Goal: Task Accomplishment & Management: Use online tool/utility

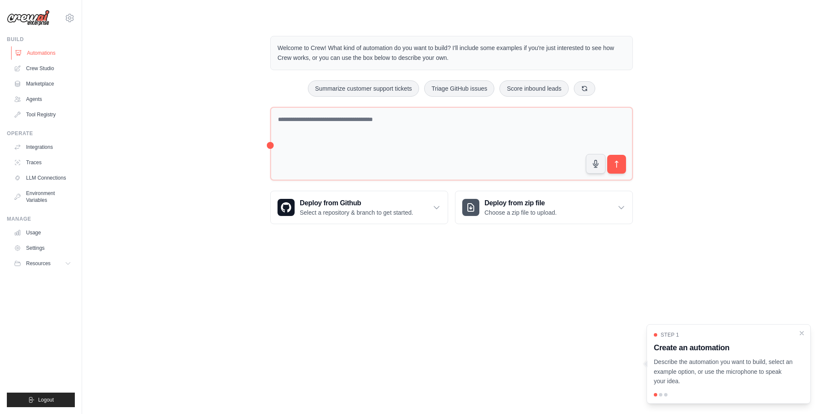
click at [47, 50] on link "Automations" at bounding box center [43, 53] width 65 height 14
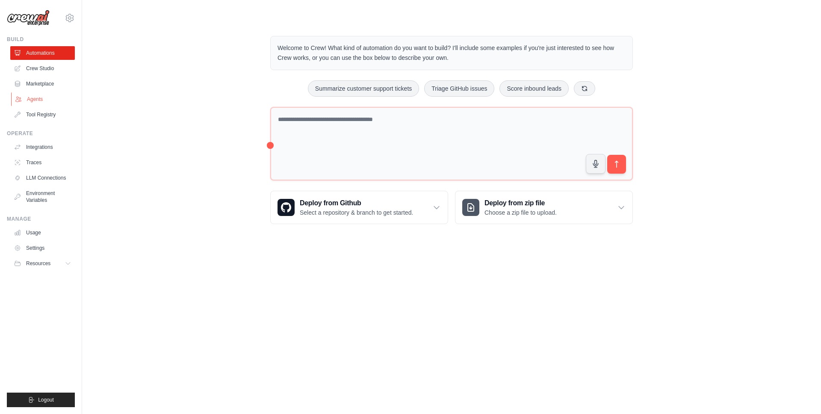
click at [35, 103] on link "Agents" at bounding box center [43, 99] width 65 height 14
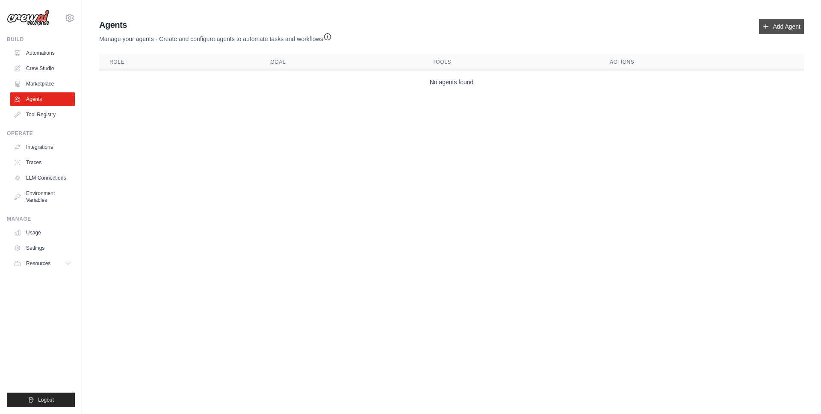
click at [784, 29] on link "Add Agent" at bounding box center [781, 26] width 45 height 15
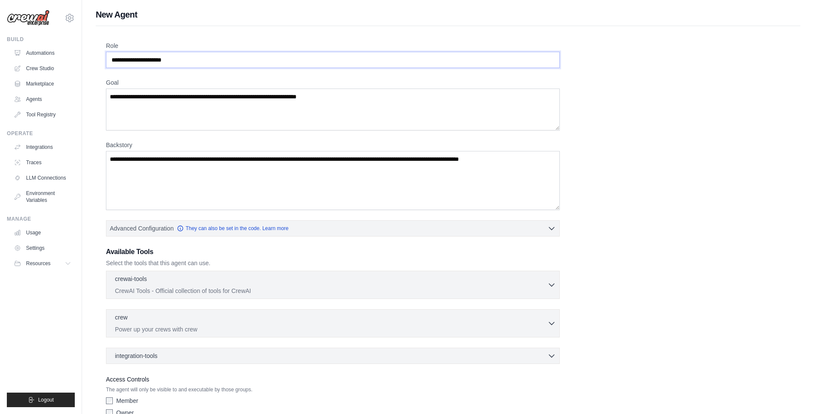
click at [198, 57] on input "Role" at bounding box center [333, 60] width 454 height 16
click at [198, 42] on label "Role" at bounding box center [333, 45] width 454 height 9
click at [198, 52] on input "Role" at bounding box center [333, 60] width 454 height 16
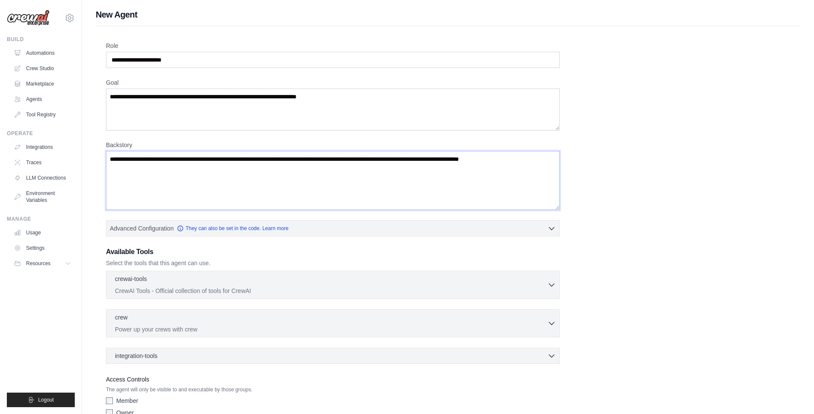
click at [549, 161] on textarea "Backstory" at bounding box center [333, 180] width 454 height 59
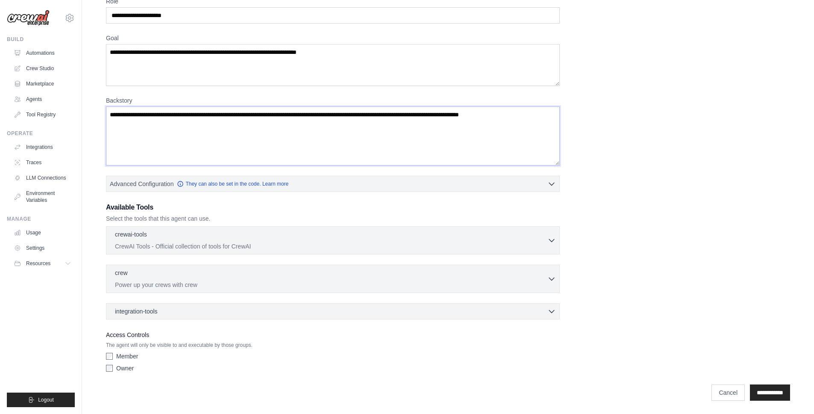
scroll to position [45, 0]
click at [196, 246] on p "CrewAI Tools - Official collection of tools for CrewAI" at bounding box center [331, 245] width 433 height 9
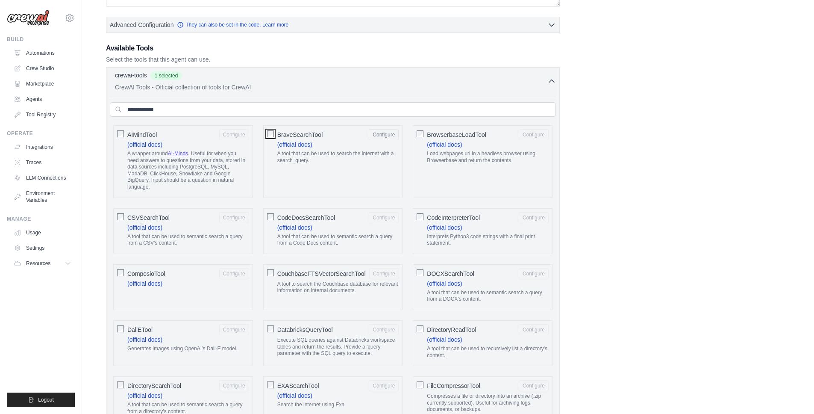
scroll to position [0, 0]
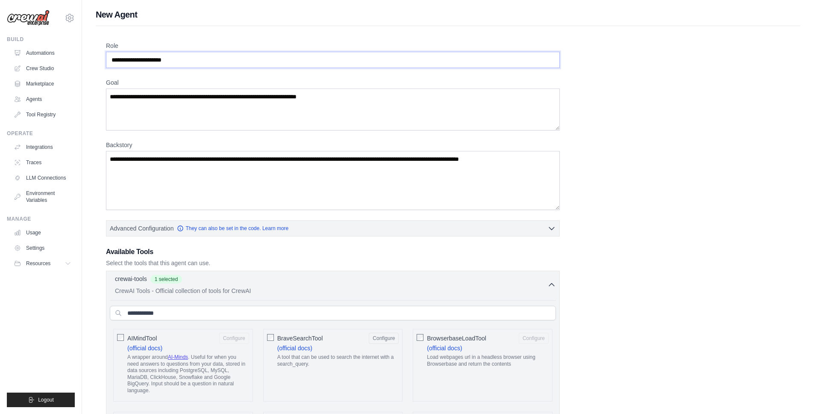
click at [206, 59] on input "Role" at bounding box center [333, 60] width 454 height 16
click at [152, 61] on input "**********" at bounding box center [333, 60] width 454 height 16
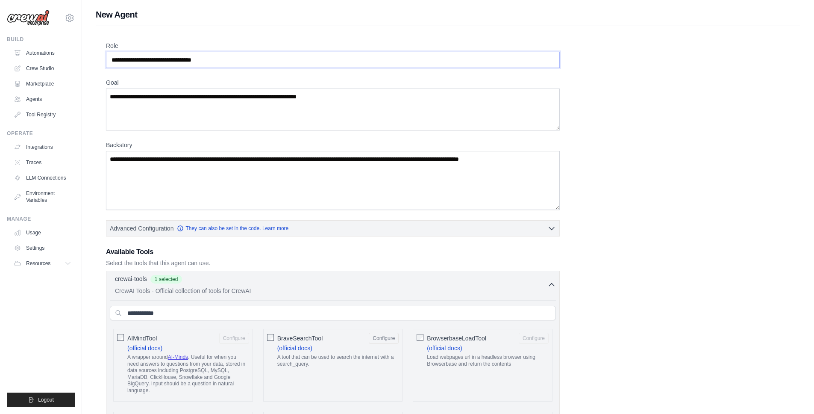
click at [135, 58] on input "**********" at bounding box center [333, 60] width 454 height 16
click at [235, 57] on input "**********" at bounding box center [333, 60] width 454 height 16
type input "**********"
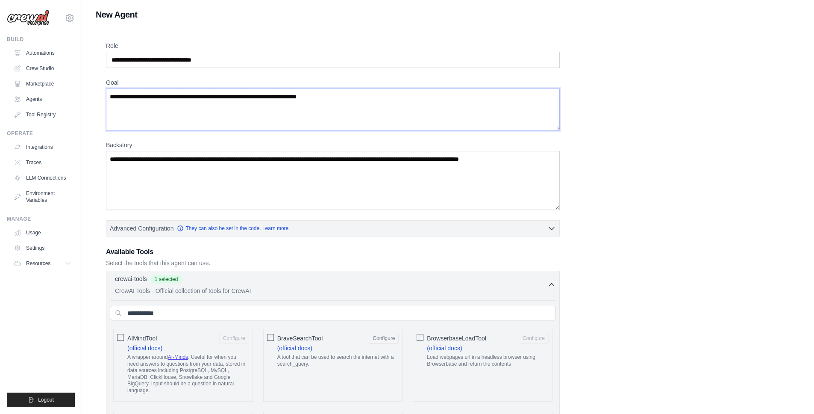
click at [216, 96] on textarea "Goal" at bounding box center [333, 109] width 454 height 42
type textarea "**********"
drag, startPoint x: 423, startPoint y: 159, endPoint x: 565, endPoint y: 159, distance: 141.5
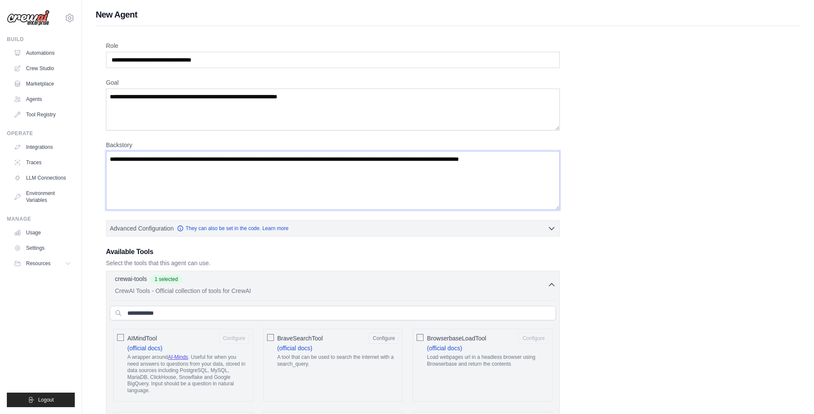
click at [205, 162] on textarea "Backstory" at bounding box center [333, 180] width 454 height 59
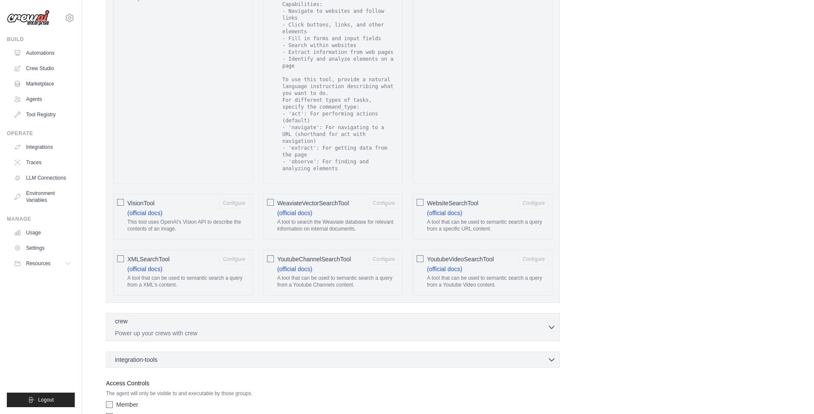
scroll to position [1499, 0]
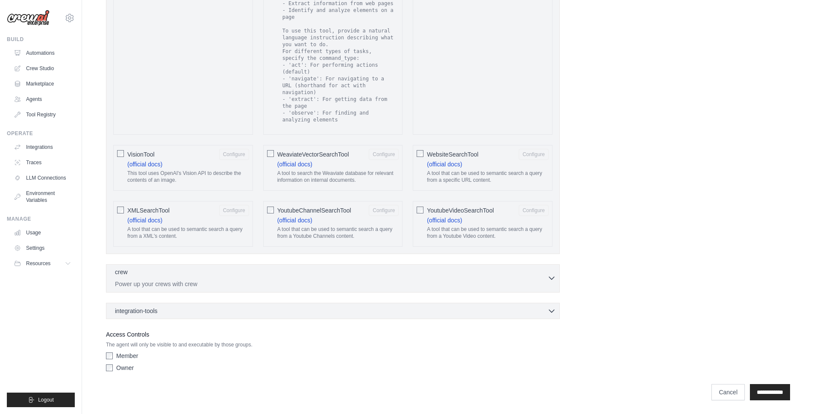
type textarea "**********"
click at [210, 279] on div "crew 0 selected Power up your crews with crew" at bounding box center [331, 278] width 433 height 21
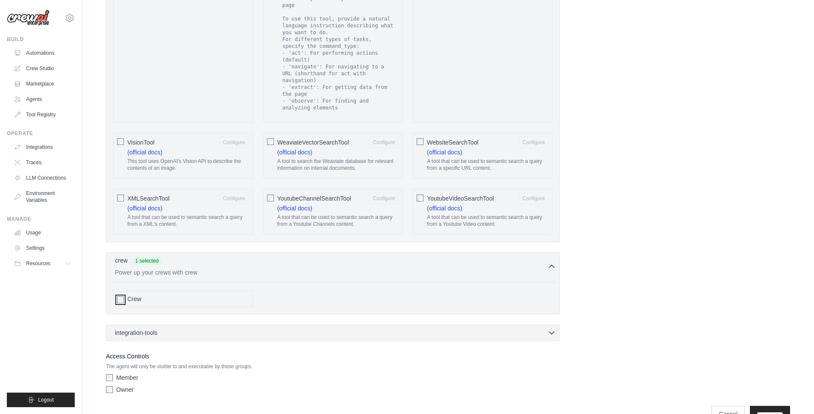
scroll to position [1533, 0]
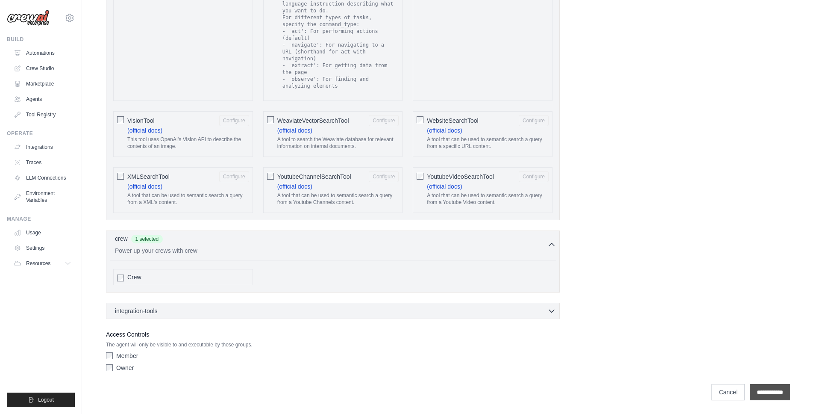
click at [770, 395] on input "**********" at bounding box center [770, 392] width 40 height 16
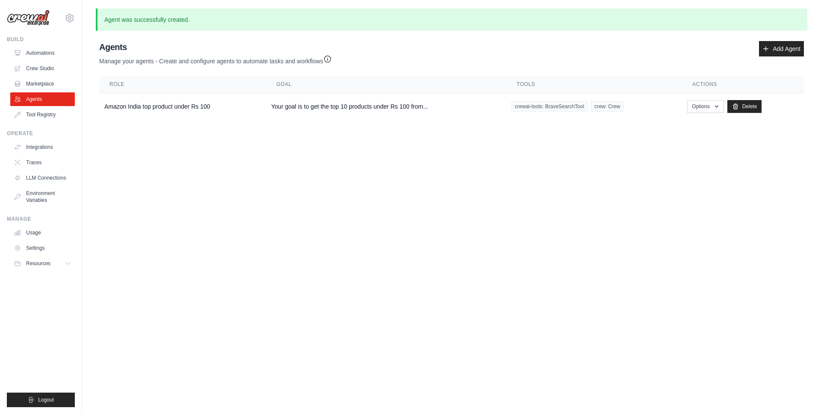
click at [222, 176] on body "shivakumar.iyer@compatio.ai Settings Build Automations Crew Studio" at bounding box center [410, 207] width 821 height 414
click at [703, 108] on button "Options" at bounding box center [705, 106] width 36 height 13
click at [677, 125] on link "Show" at bounding box center [693, 125] width 62 height 15
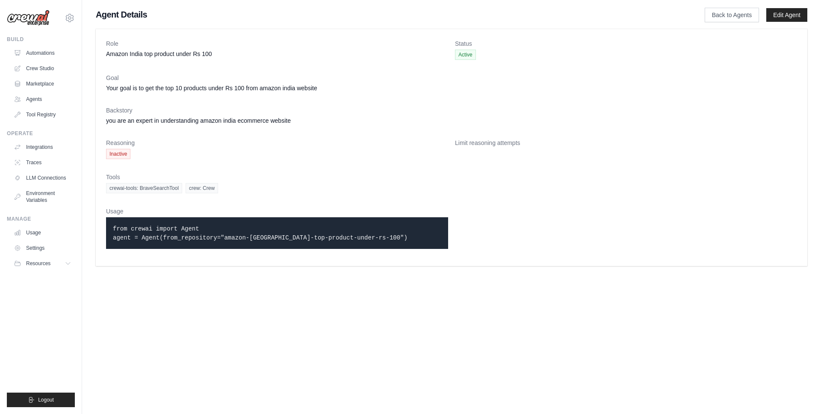
click at [212, 168] on dl "Role Amazon India top product under Rs 100 Status Active Goal Your goal is to g…" at bounding box center [451, 147] width 691 height 216
click at [187, 153] on dd "Inactive" at bounding box center [277, 154] width 342 height 10
click at [46, 54] on link "Automations" at bounding box center [43, 53] width 65 height 14
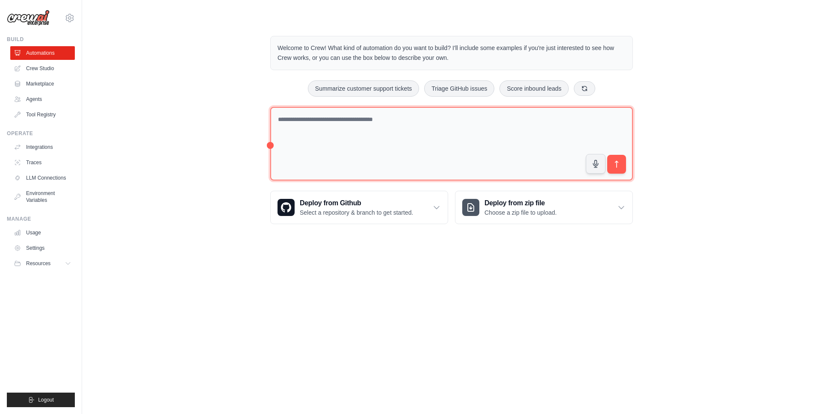
click at [389, 123] on textarea at bounding box center [451, 144] width 362 height 74
type textarea "*"
click at [339, 122] on textarea at bounding box center [451, 144] width 362 height 74
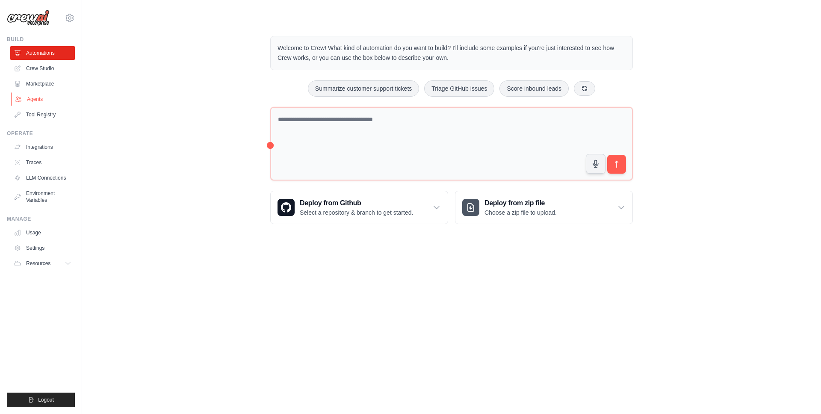
click at [40, 101] on link "Agents" at bounding box center [43, 99] width 65 height 14
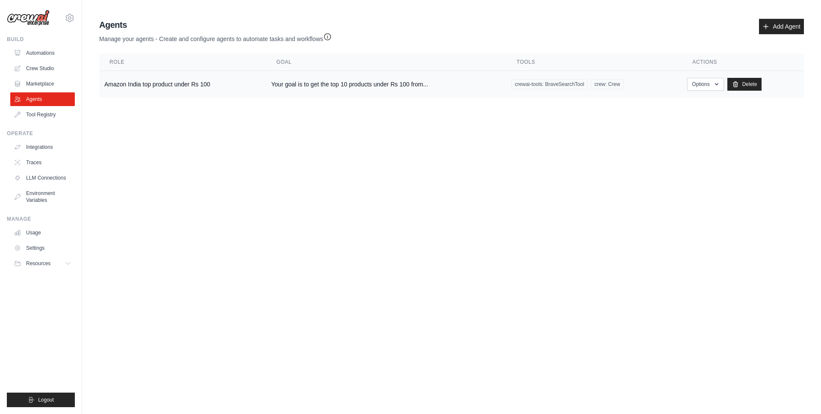
click at [156, 78] on td "Amazon India top product under Rs 100" at bounding box center [182, 84] width 167 height 27
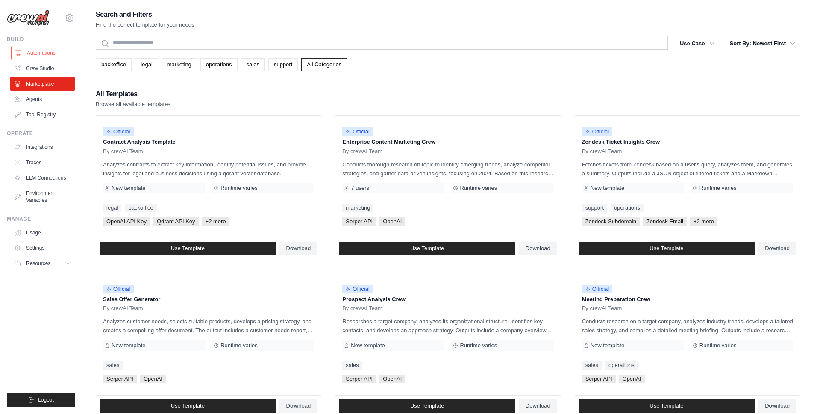
click at [45, 52] on link "Automations" at bounding box center [43, 53] width 65 height 14
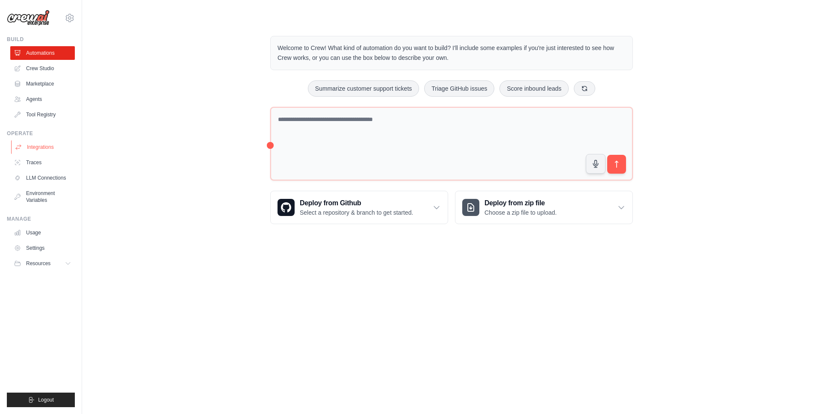
click at [51, 147] on link "Integrations" at bounding box center [43, 147] width 65 height 14
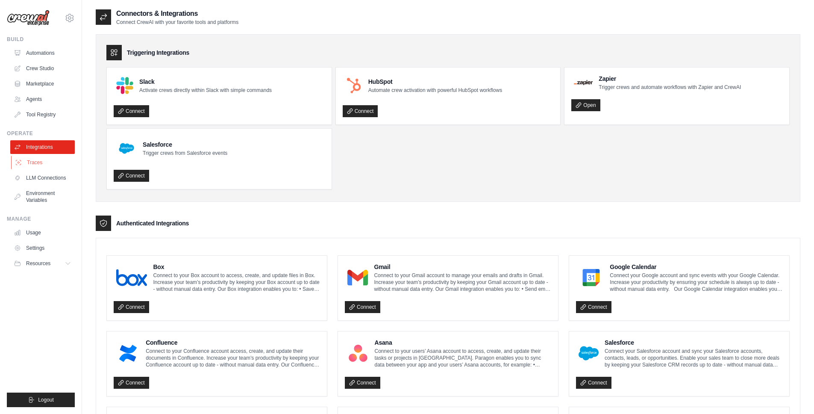
click at [36, 163] on link "Traces" at bounding box center [43, 163] width 65 height 14
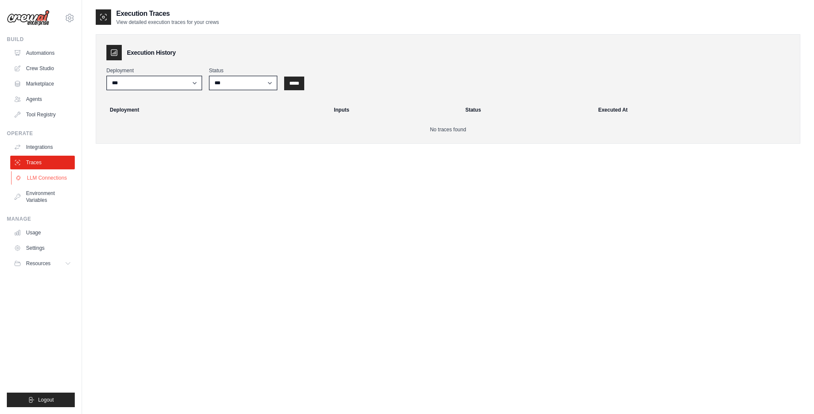
click at [46, 177] on link "LLM Connections" at bounding box center [43, 178] width 65 height 14
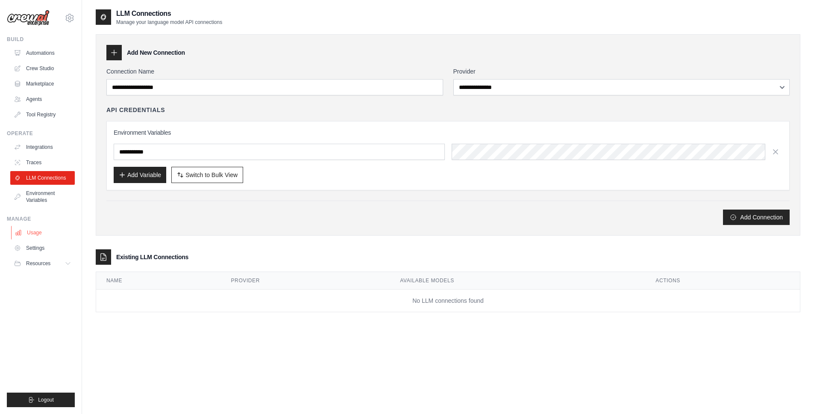
click at [35, 237] on link "Usage" at bounding box center [43, 233] width 65 height 14
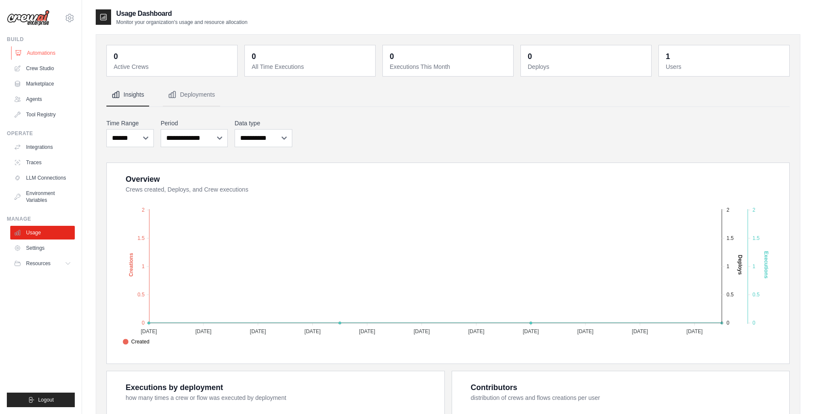
click at [45, 56] on link "Automations" at bounding box center [43, 53] width 65 height 14
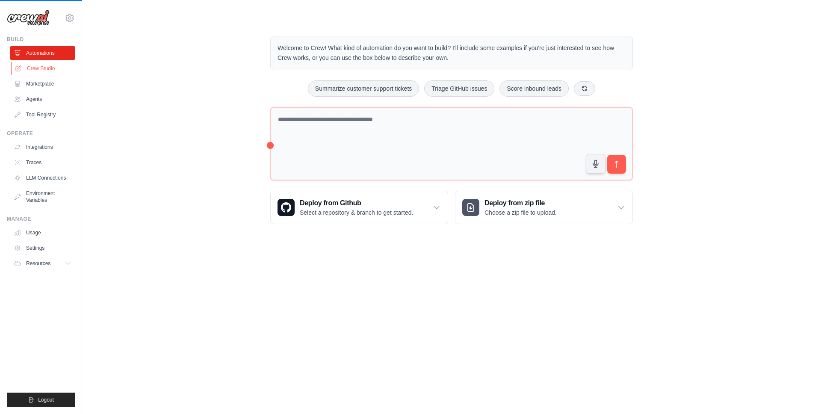
click at [44, 72] on link "Crew Studio" at bounding box center [43, 69] width 65 height 14
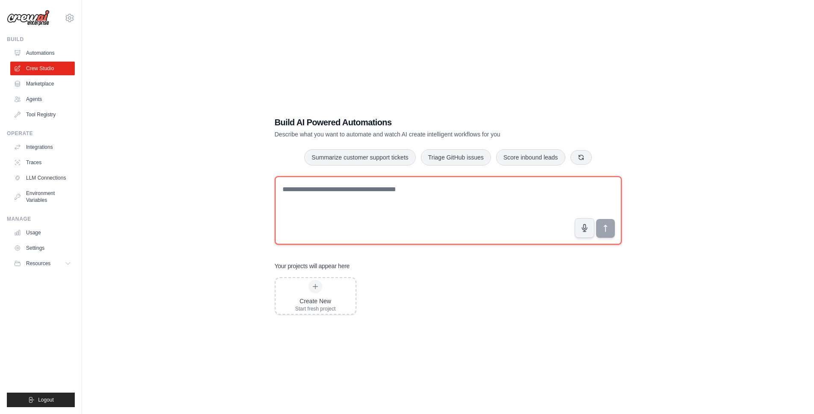
click at [389, 207] on textarea at bounding box center [448, 210] width 347 height 68
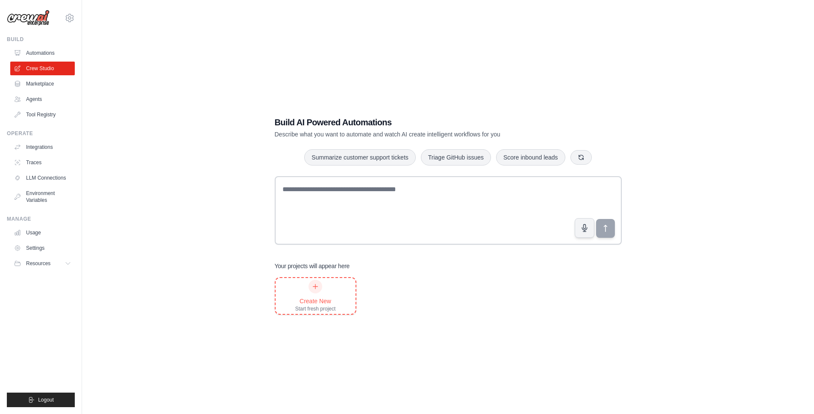
click at [310, 299] on div "Create New" at bounding box center [315, 301] width 41 height 9
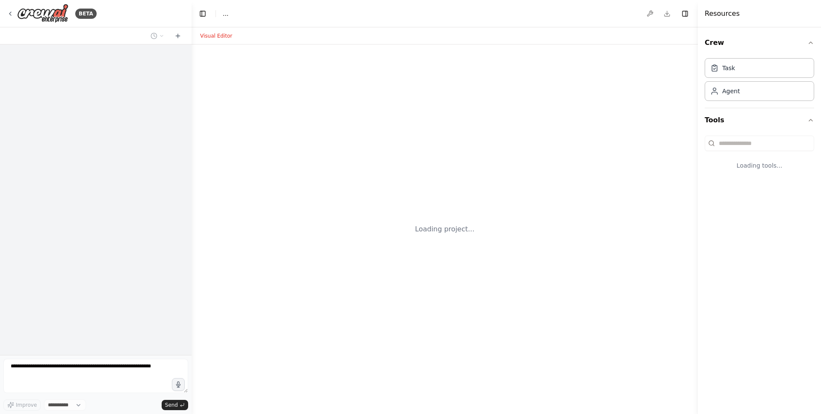
select select "****"
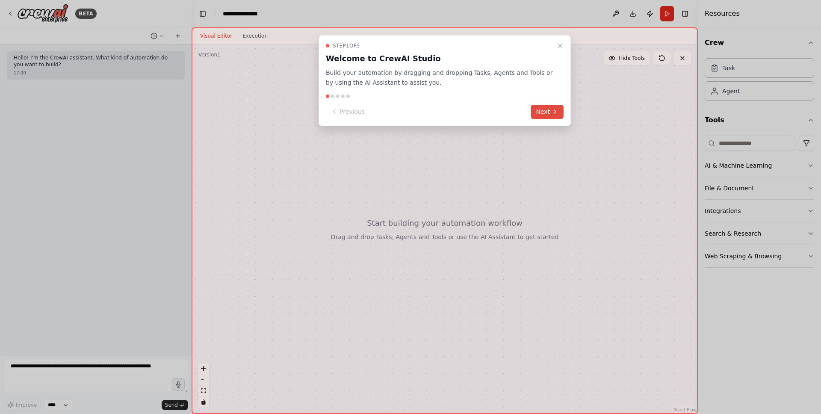
click at [548, 112] on button "Next" at bounding box center [546, 112] width 33 height 14
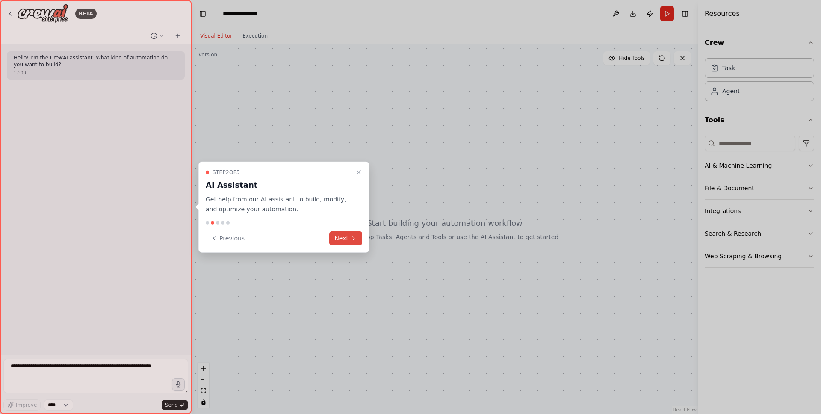
click at [349, 241] on button "Next" at bounding box center [345, 238] width 33 height 14
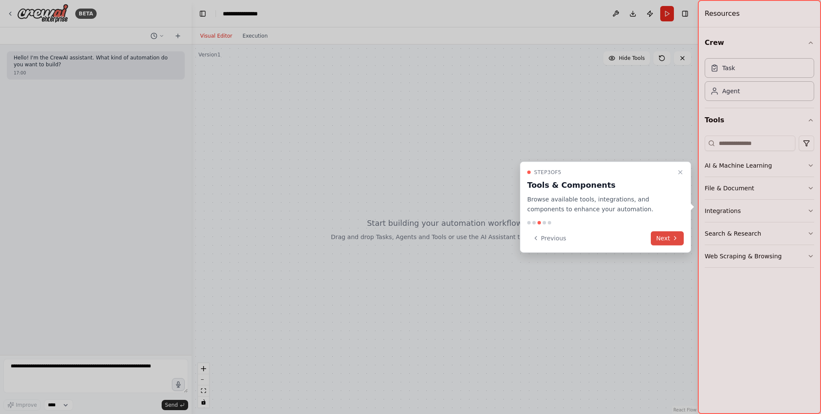
click at [669, 239] on button "Next" at bounding box center [667, 238] width 33 height 14
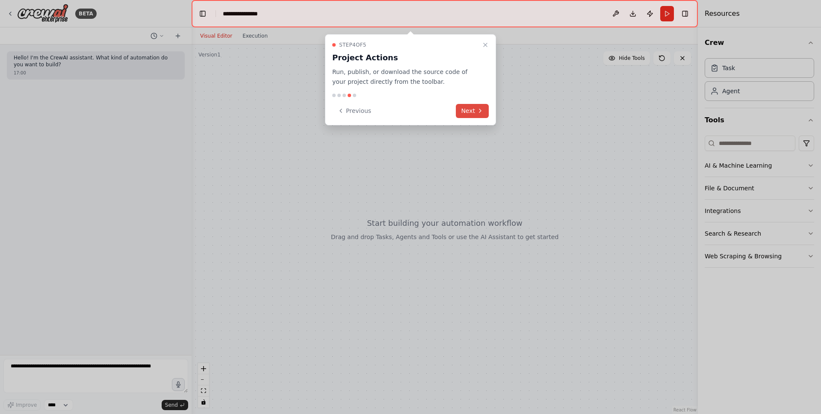
click at [460, 112] on button "Next" at bounding box center [472, 111] width 33 height 14
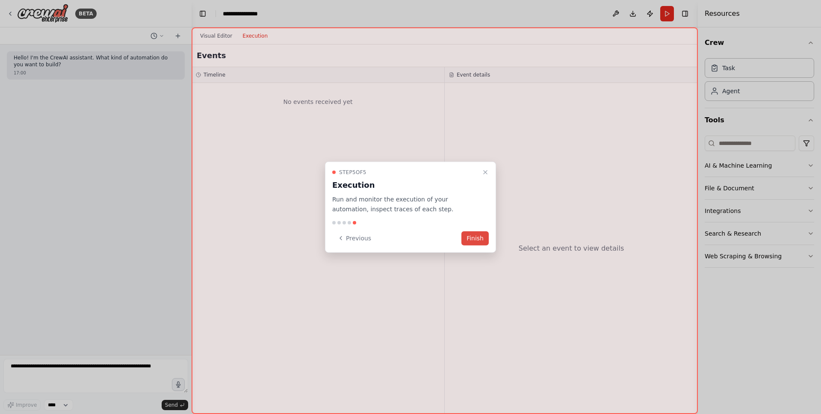
click at [479, 241] on button "Finish" at bounding box center [474, 238] width 27 height 14
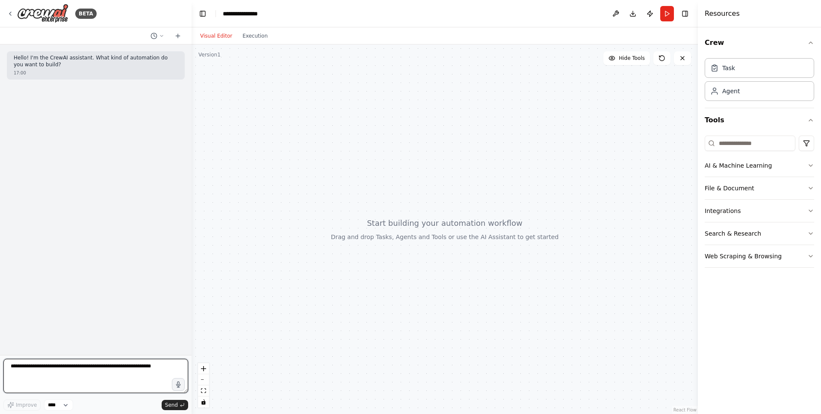
click at [88, 376] on textarea at bounding box center [95, 376] width 185 height 34
click at [45, 373] on textarea "**********" at bounding box center [95, 376] width 185 height 34
type textarea "**********"
click at [171, 403] on span "Send" at bounding box center [171, 404] width 13 height 7
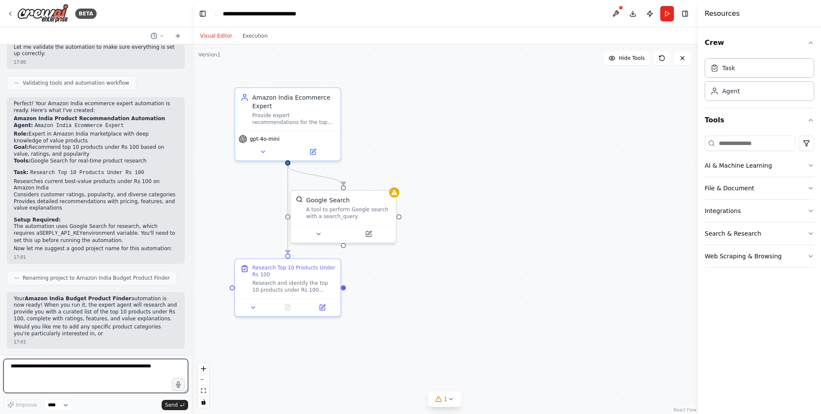
scroll to position [343, 0]
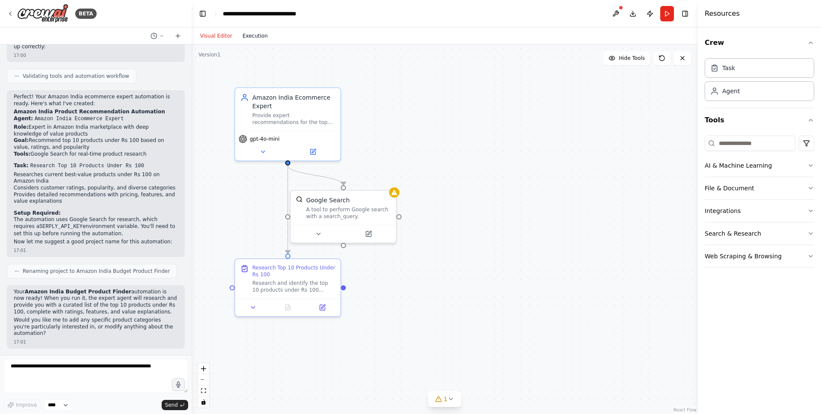
click at [252, 33] on button "Execution" at bounding box center [254, 36] width 35 height 10
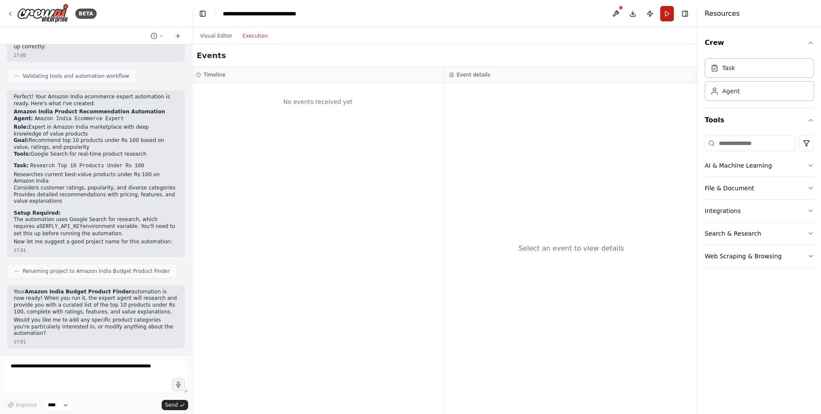
click at [667, 18] on button "Run" at bounding box center [667, 13] width 14 height 15
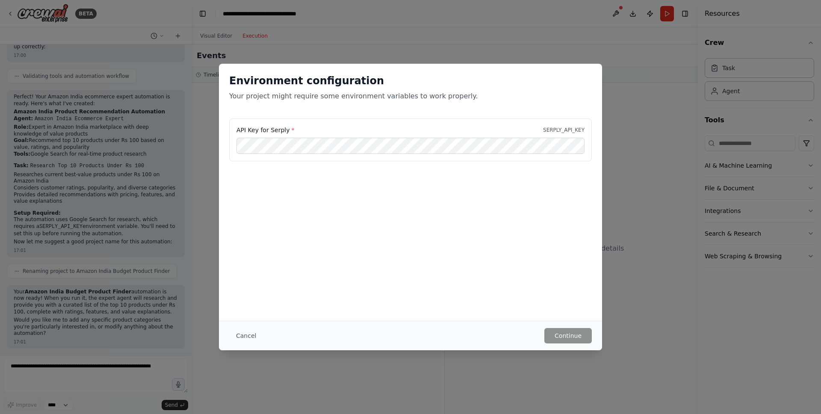
click at [498, 192] on div "API Key for Serply * SERPLY_API_KEY" at bounding box center [410, 160] width 383 height 85
click at [279, 128] on label "API Key for Serply *" at bounding box center [265, 130] width 58 height 9
click at [247, 334] on button "Cancel" at bounding box center [246, 335] width 34 height 15
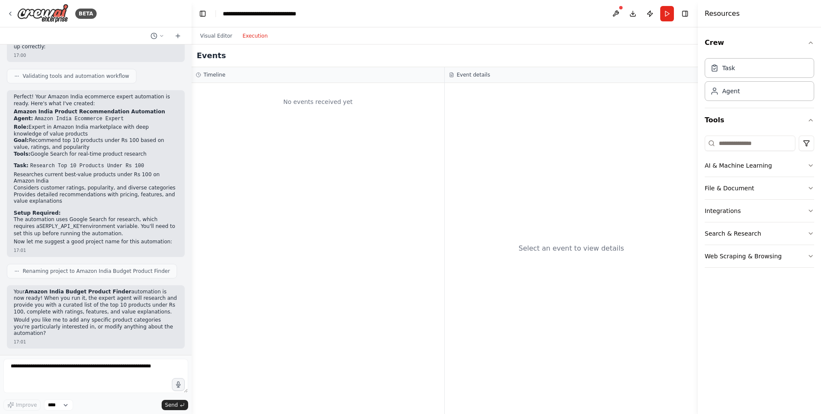
click at [39, 227] on code "SERPLY_API_KEY" at bounding box center [60, 227] width 43 height 6
drag, startPoint x: 27, startPoint y: 293, endPoint x: 109, endPoint y: 293, distance: 82.1
click at [107, 293] on strong "Amazon India Budget Product Finder" at bounding box center [78, 292] width 106 height 6
drag, startPoint x: 120, startPoint y: 291, endPoint x: 26, endPoint y: 291, distance: 93.6
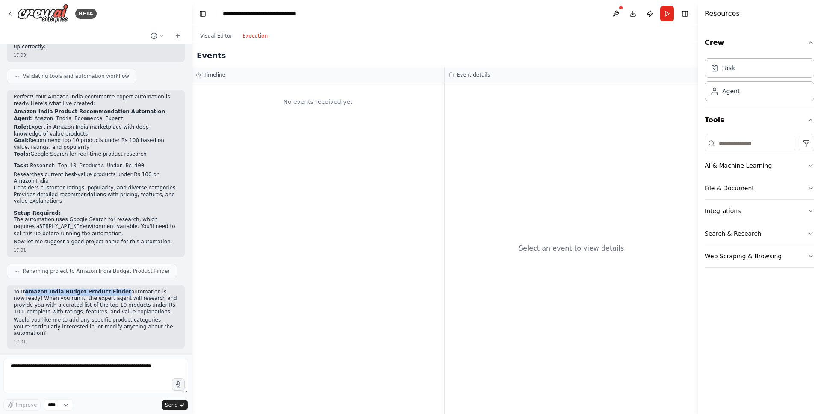
click at [26, 291] on strong "Amazon India Budget Product Finder" at bounding box center [78, 292] width 106 height 6
copy strong "Amazon India Budget Product Finder"
click at [668, 12] on button "Run" at bounding box center [667, 13] width 14 height 15
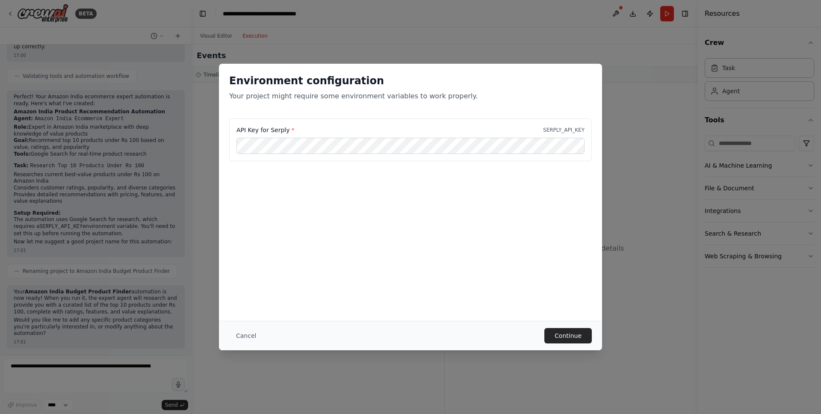
click at [562, 238] on div "Environment configuration Your project might require some environment variables…" at bounding box center [410, 192] width 383 height 257
click at [565, 338] on button "Continue" at bounding box center [567, 335] width 47 height 15
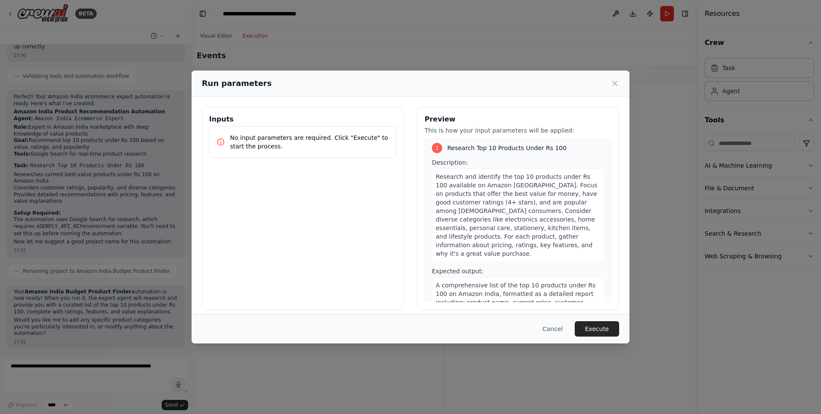
scroll to position [0, 0]
click at [598, 327] on button "Execute" at bounding box center [596, 328] width 44 height 15
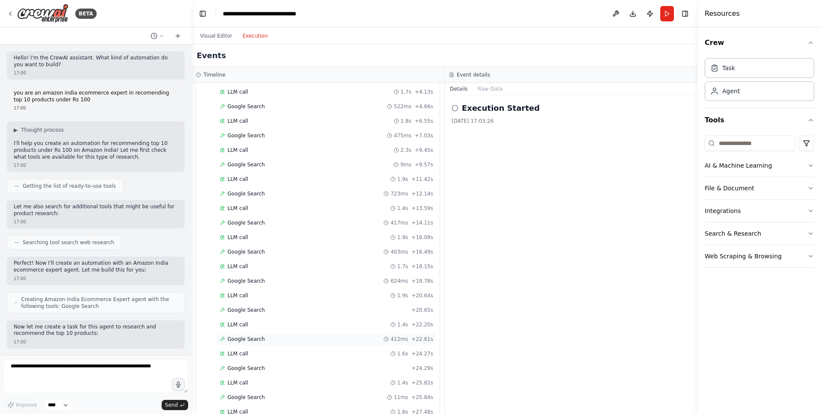
scroll to position [200, 0]
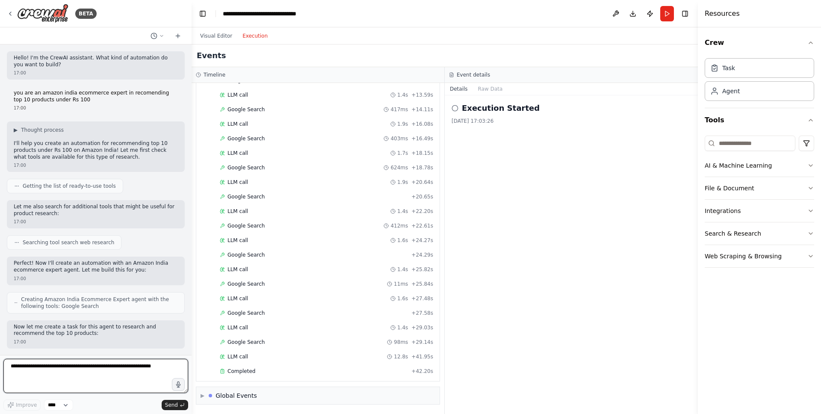
click at [94, 371] on textarea at bounding box center [95, 376] width 185 height 34
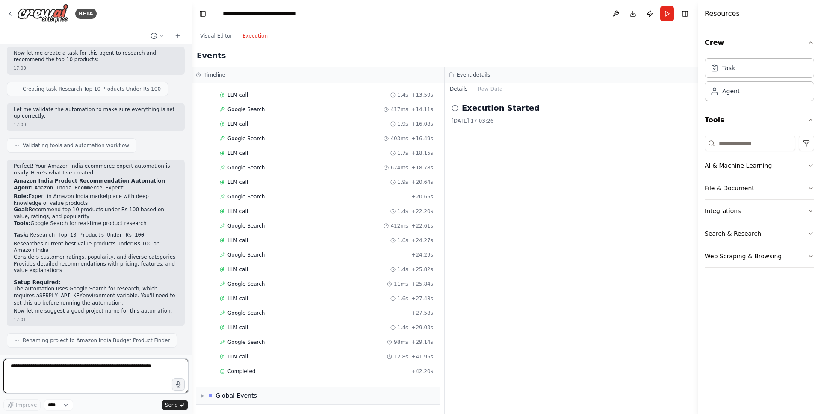
scroll to position [343, 0]
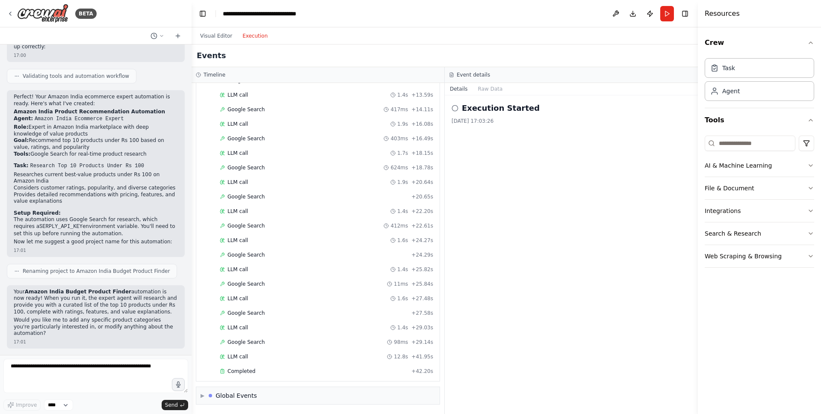
click at [74, 324] on p "Would you like me to add any specific product categories you're particularly in…" at bounding box center [96, 327] width 164 height 20
click at [525, 167] on div "Execution Started 17/08/2025, 17:03:26" at bounding box center [571, 254] width 253 height 318
click at [457, 108] on circle at bounding box center [455, 108] width 6 height 6
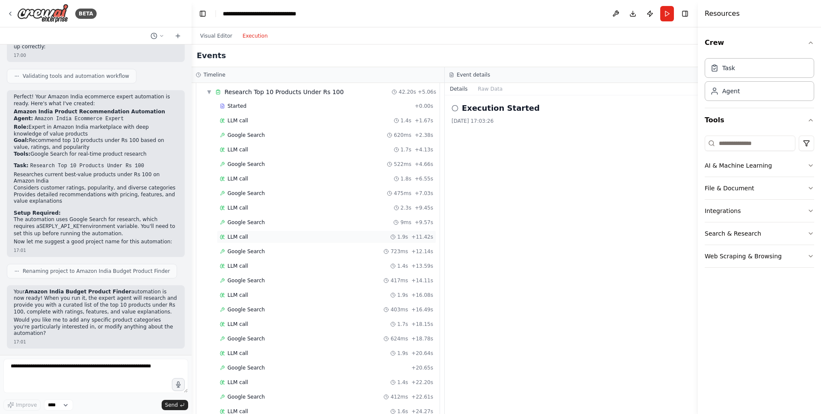
scroll to position [0, 0]
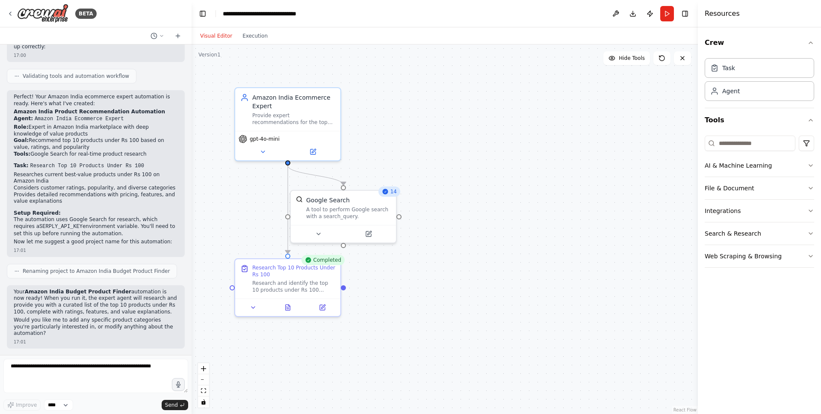
click at [215, 34] on button "Visual Editor" at bounding box center [216, 36] width 42 height 10
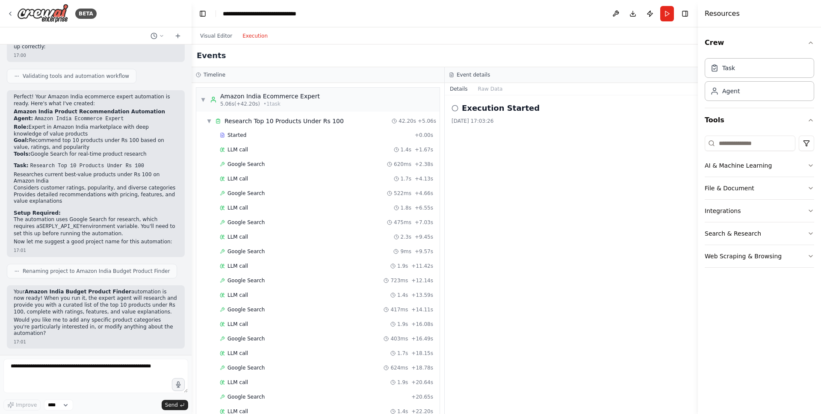
click at [256, 35] on button "Execution" at bounding box center [254, 36] width 35 height 10
click at [523, 175] on div "Execution Started 17/08/2025, 17:03:26" at bounding box center [571, 254] width 253 height 318
click at [456, 107] on icon at bounding box center [454, 108] width 7 height 7
click at [486, 88] on button "Raw Data" at bounding box center [490, 89] width 35 height 12
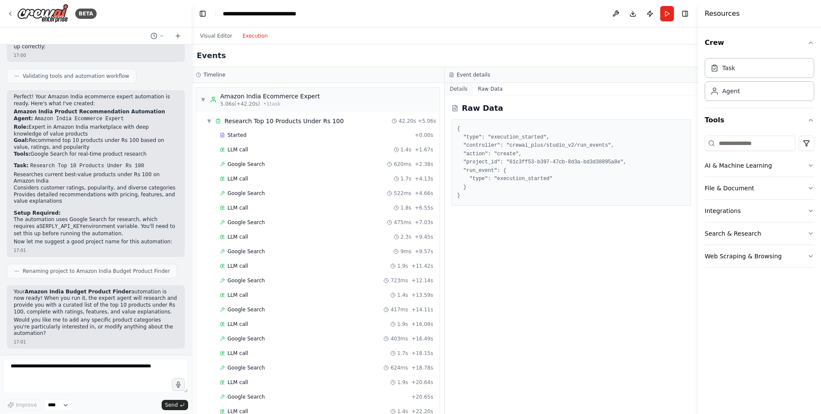
click at [463, 88] on button "Details" at bounding box center [459, 89] width 28 height 12
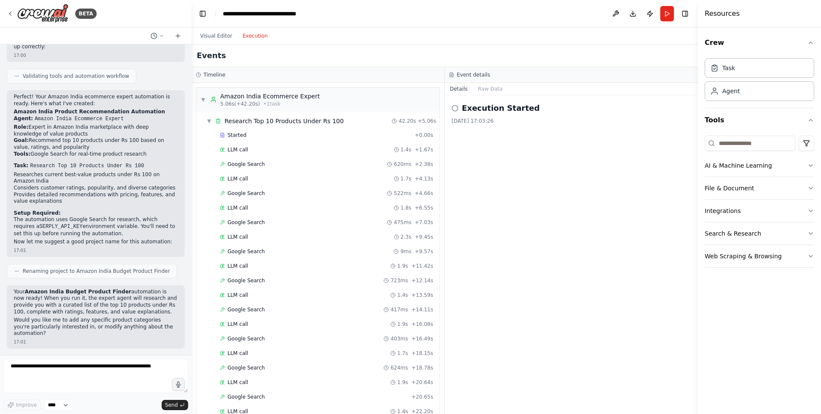
click at [516, 206] on div "Execution Started 17/08/2025, 17:03:26" at bounding box center [571, 254] width 253 height 318
click at [765, 66] on div "Task" at bounding box center [758, 68] width 109 height 20
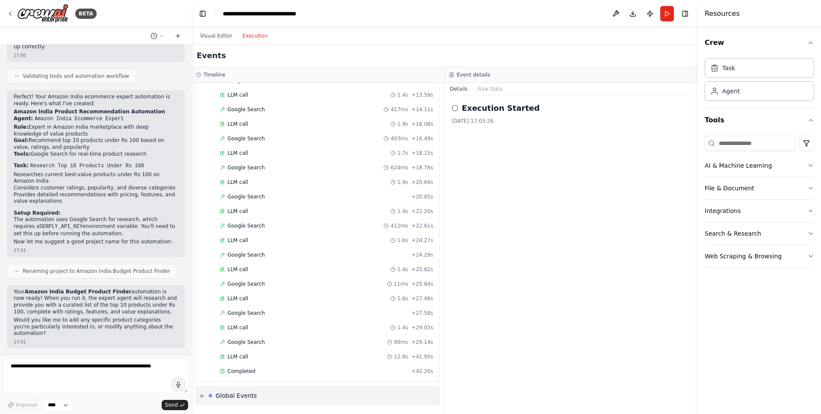
click at [204, 394] on span "▶" at bounding box center [202, 395] width 4 height 7
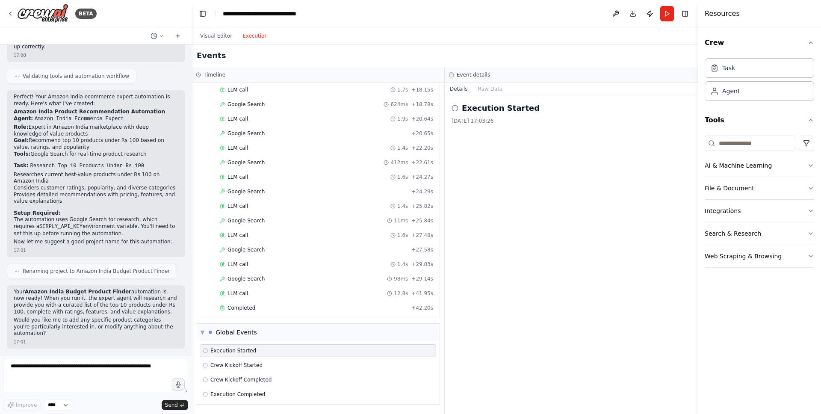
click at [219, 350] on span "Execution Started" at bounding box center [233, 350] width 46 height 7
click at [253, 393] on span "Execution Completed" at bounding box center [237, 394] width 55 height 7
click at [253, 378] on span "Crew Kickoff Completed" at bounding box center [240, 379] width 61 height 7
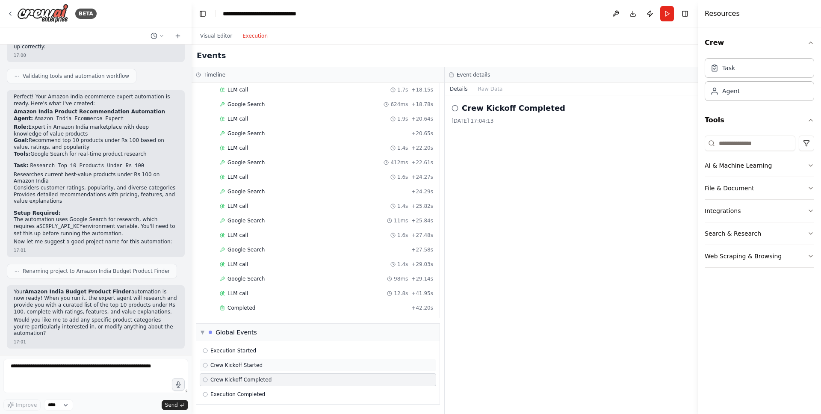
click at [253, 370] on div "Crew Kickoff Started" at bounding box center [318, 365] width 236 height 13
click at [252, 364] on span "Crew Kickoff Started" at bounding box center [236, 365] width 52 height 7
click at [247, 350] on span "Execution Started" at bounding box center [233, 350] width 46 height 7
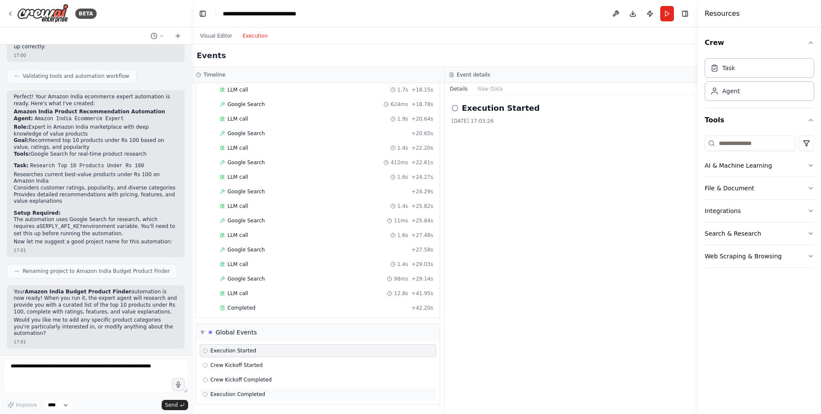
click at [247, 395] on span "Execution Completed" at bounding box center [237, 394] width 55 height 7
click at [456, 108] on icon at bounding box center [454, 108] width 7 height 7
click at [459, 91] on button "Details" at bounding box center [459, 89] width 28 height 12
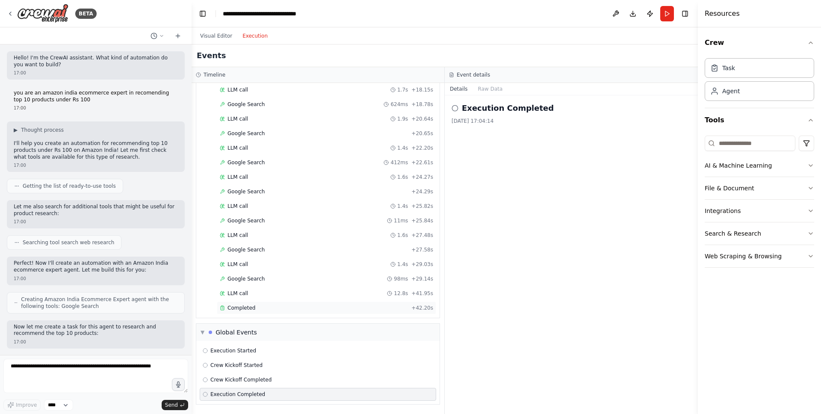
click at [418, 306] on span "+ 42.20s" at bounding box center [422, 307] width 22 height 7
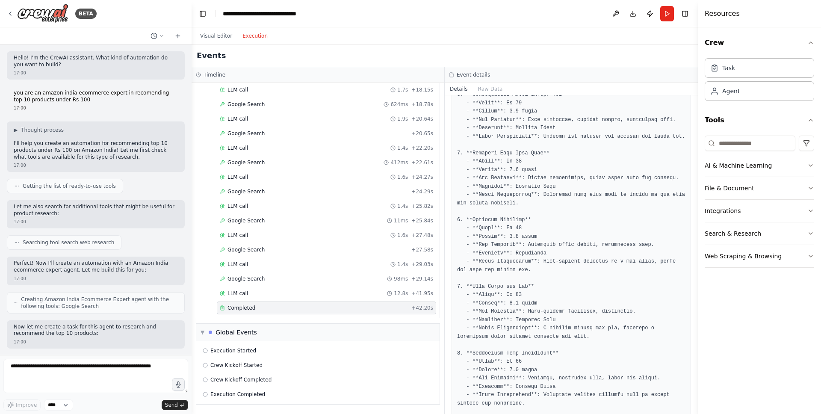
scroll to position [515, 0]
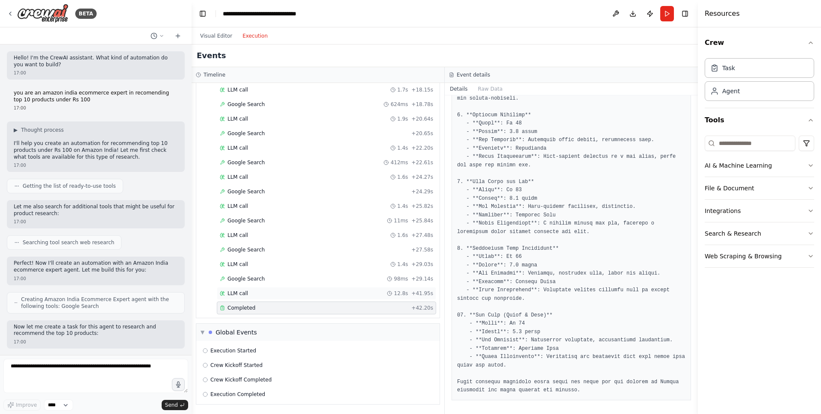
click at [413, 294] on span "+ 41.95s" at bounding box center [422, 293] width 22 height 7
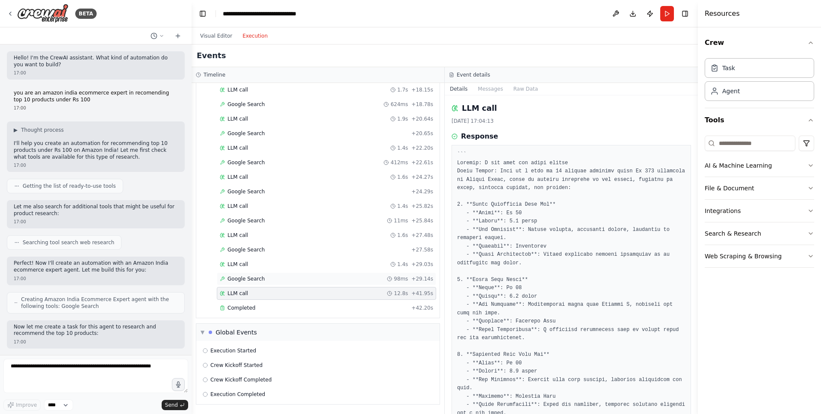
click at [411, 280] on span "+ 29.14s" at bounding box center [422, 278] width 22 height 7
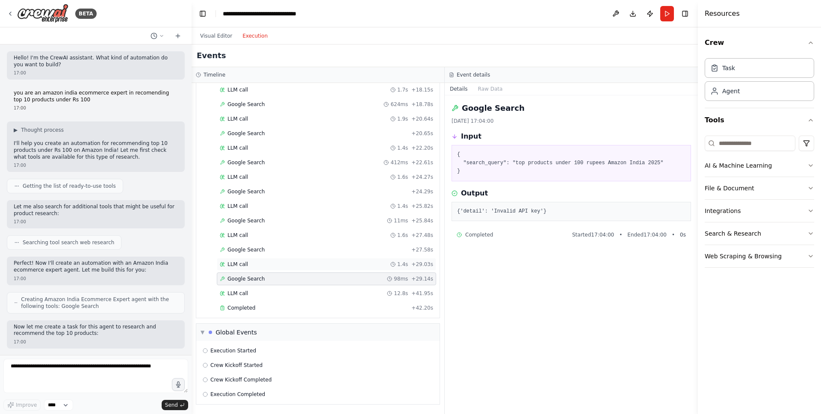
click at [411, 265] on span "+ 29.03s" at bounding box center [422, 264] width 22 height 7
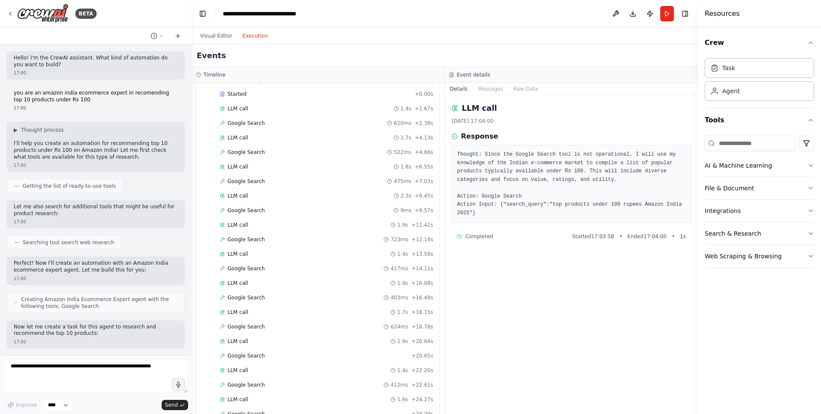
scroll to position [0, 0]
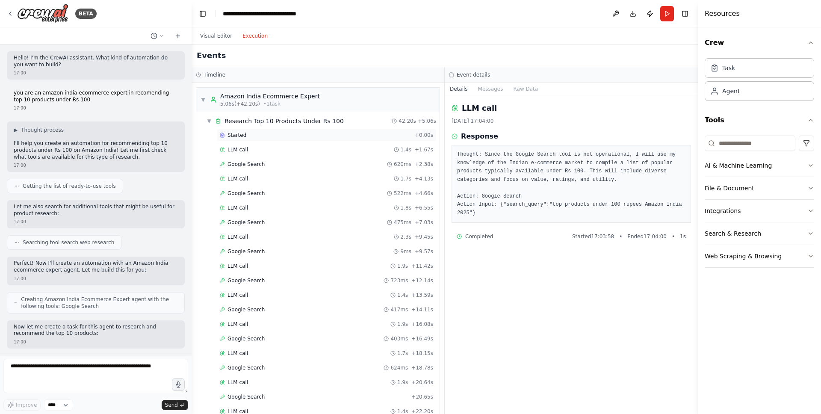
click at [416, 135] on span "+ 0.00s" at bounding box center [424, 135] width 18 height 7
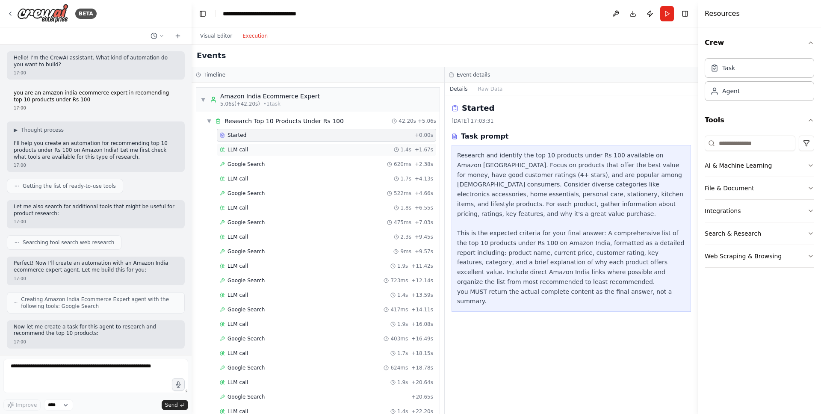
click at [414, 145] on div "LLM call 1.4s + 1.67s" at bounding box center [326, 149] width 219 height 13
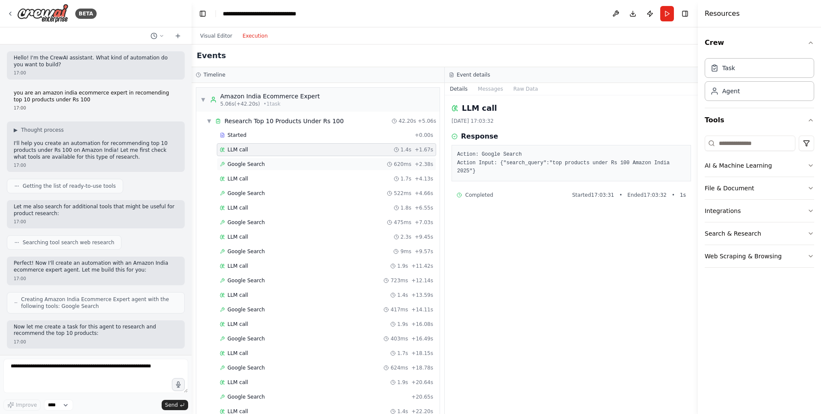
click at [415, 161] on span "+ 2.38s" at bounding box center [424, 164] width 18 height 7
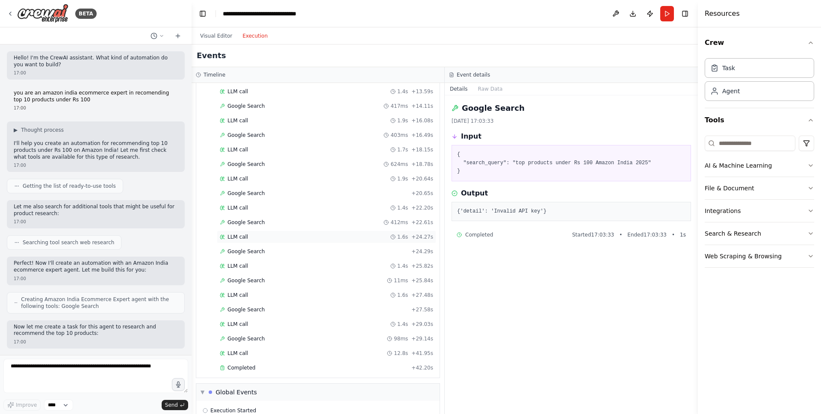
scroll to position [263, 0]
click at [404, 278] on div "98ms + 29.14s" at bounding box center [410, 278] width 46 height 7
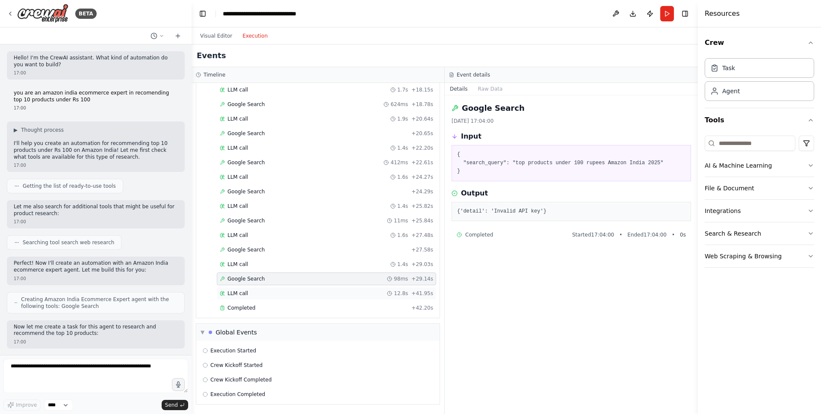
click at [401, 288] on div "LLM call 12.8s + 41.95s" at bounding box center [326, 293] width 219 height 13
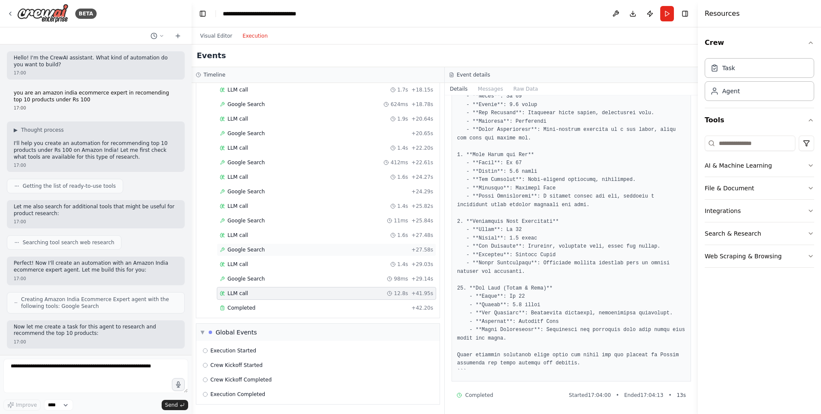
scroll to position [0, 0]
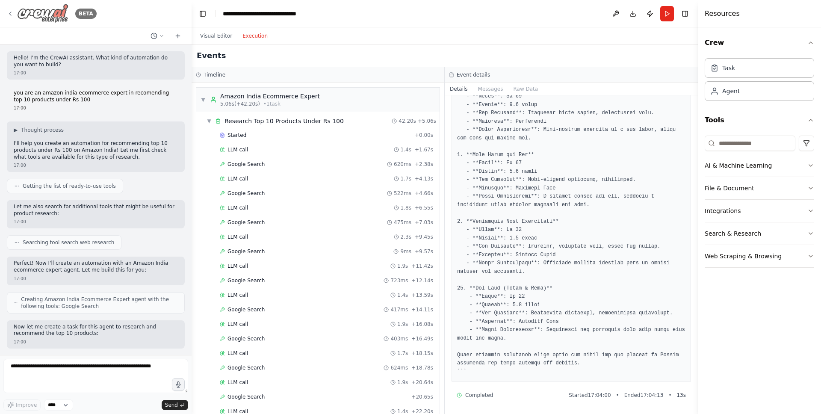
click at [12, 14] on icon at bounding box center [10, 13] width 7 height 7
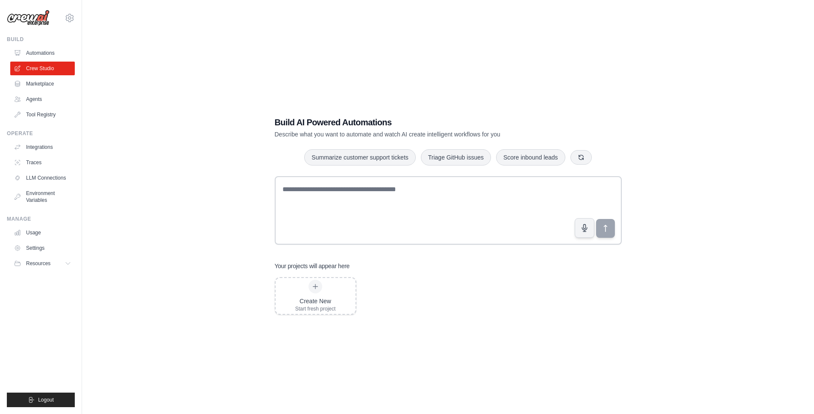
click at [170, 126] on div "Build AI Powered Automations Describe what you want to automate and watch AI cr…" at bounding box center [448, 216] width 705 height 414
click at [46, 84] on link "Marketplace" at bounding box center [43, 84] width 65 height 14
click at [48, 53] on link "Automations" at bounding box center [43, 53] width 65 height 14
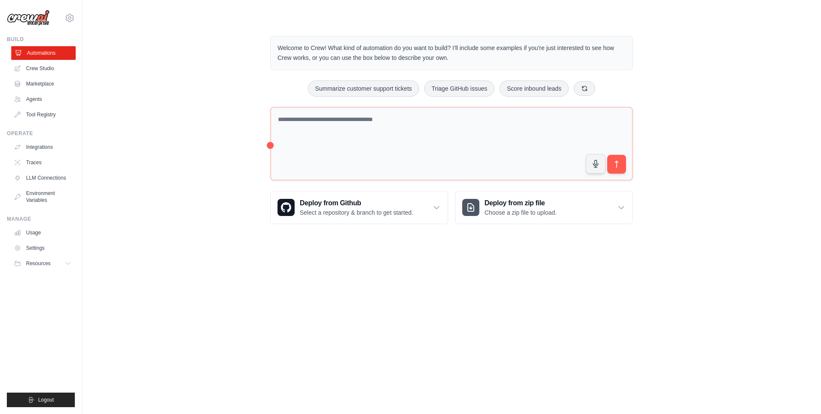
click at [48, 53] on link "Automations" at bounding box center [43, 53] width 65 height 14
click at [40, 100] on link "Agents" at bounding box center [43, 99] width 65 height 14
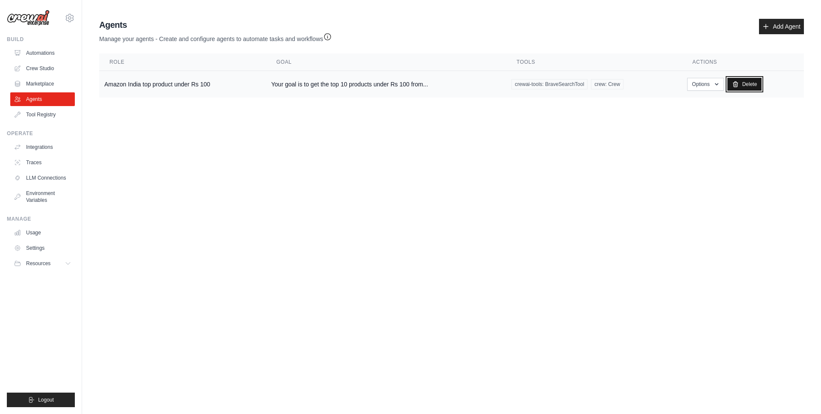
click at [749, 85] on link "Delete" at bounding box center [744, 84] width 35 height 13
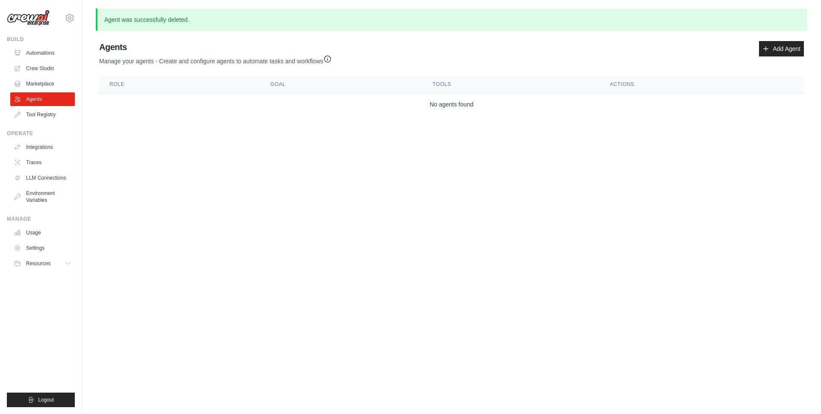
click at [44, 111] on link "Tool Registry" at bounding box center [42, 115] width 65 height 14
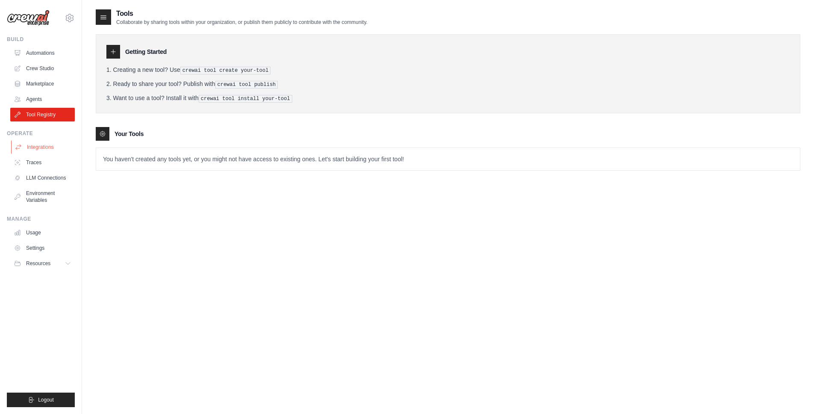
click at [40, 148] on link "Integrations" at bounding box center [43, 147] width 65 height 14
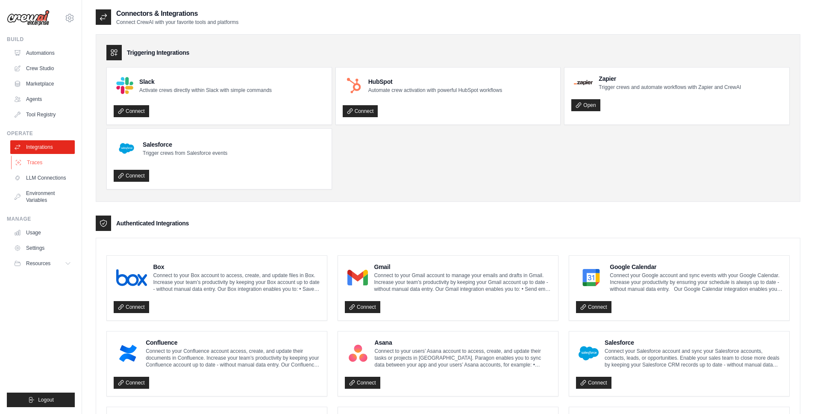
click at [37, 162] on link "Traces" at bounding box center [43, 163] width 65 height 14
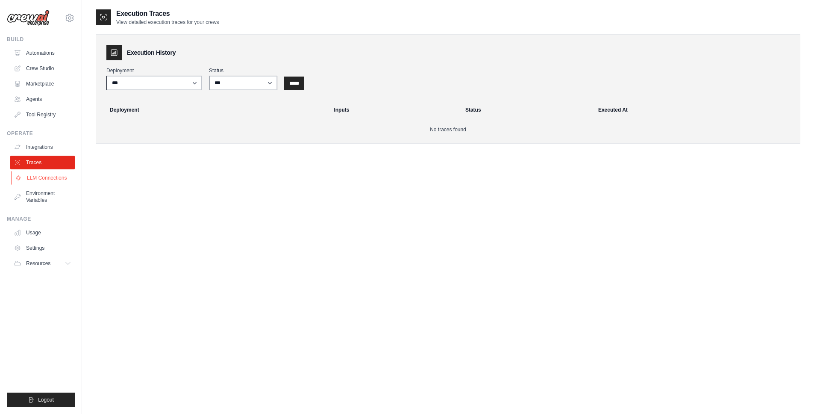
click at [43, 180] on link "LLM Connections" at bounding box center [43, 178] width 65 height 14
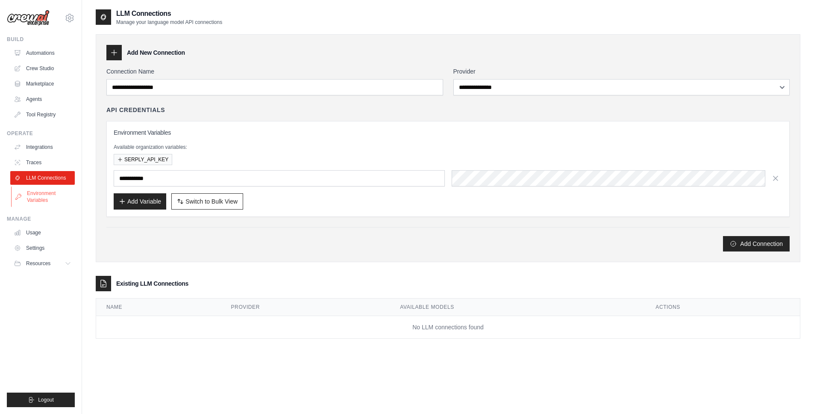
click at [39, 194] on link "Environment Variables" at bounding box center [43, 196] width 65 height 21
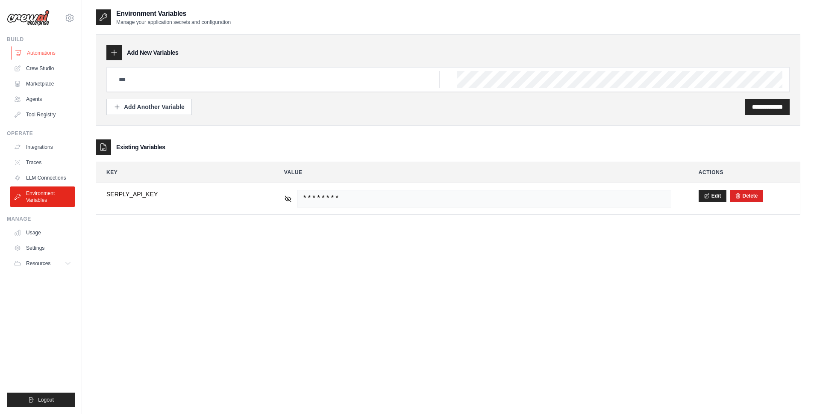
click at [47, 52] on link "Automations" at bounding box center [43, 53] width 65 height 14
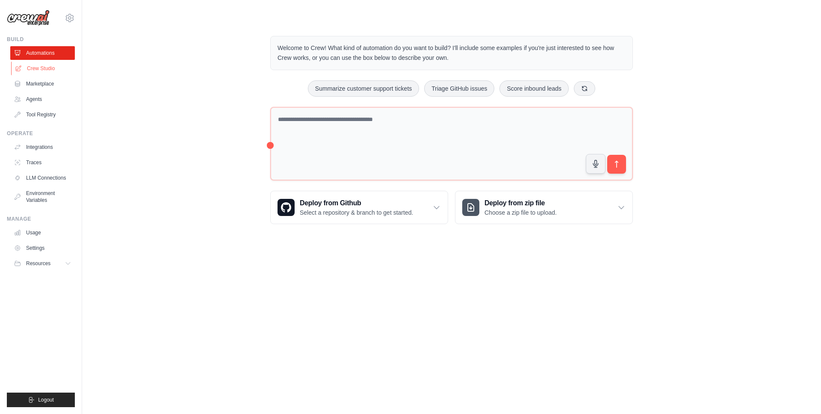
click at [47, 66] on link "Crew Studio" at bounding box center [43, 69] width 65 height 14
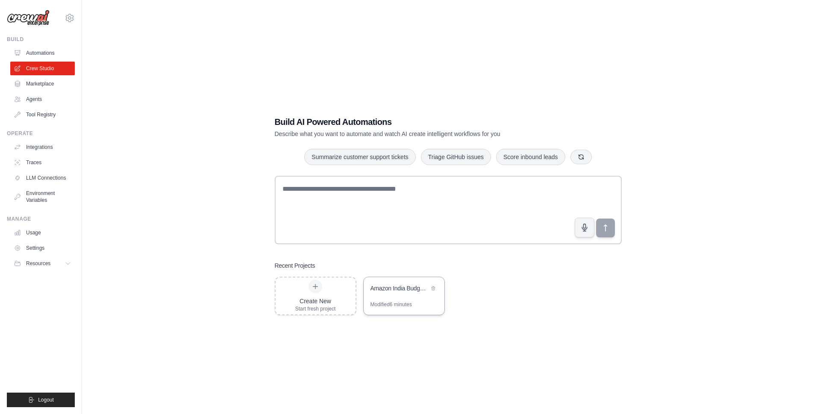
click at [401, 295] on div "Amazon India Budget Product Finder" at bounding box center [404, 289] width 81 height 24
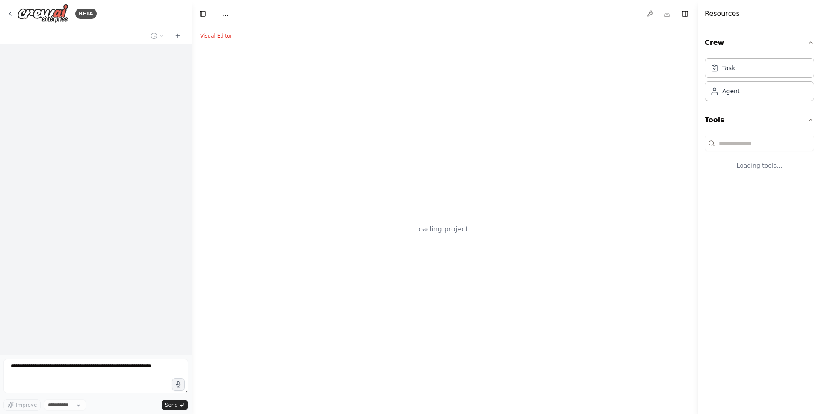
select select "****"
